Goal: Navigation & Orientation: Find specific page/section

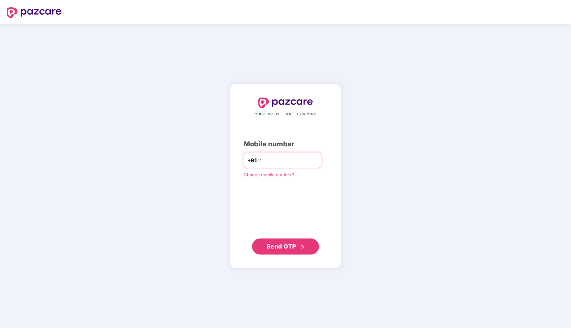
type input "**********"
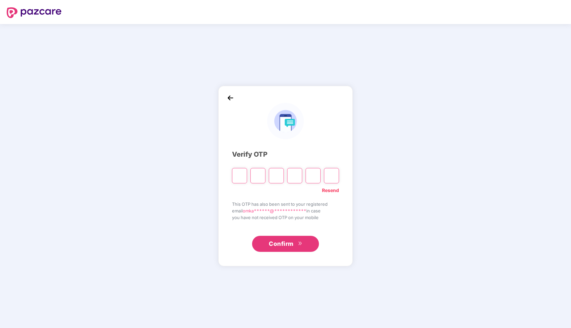
type input "*"
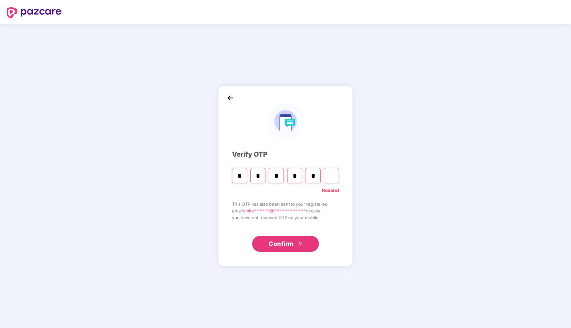
type input "*"
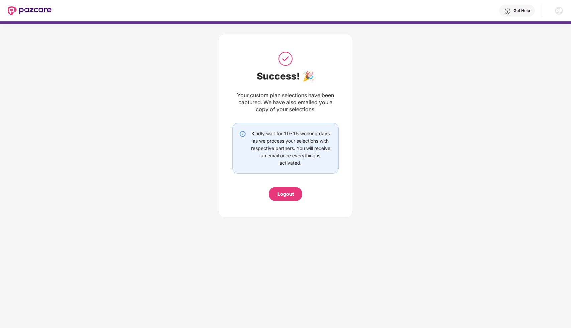
click at [560, 9] on img at bounding box center [558, 10] width 5 height 5
click at [21, 8] on img at bounding box center [29, 10] width 43 height 9
click at [6, 15] on header "Get Help" at bounding box center [285, 10] width 571 height 21
